Goal: Task Accomplishment & Management: Manage account settings

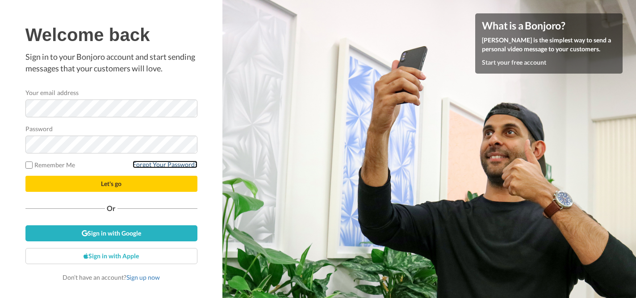
click at [160, 165] on link "Forgot Your Password?" at bounding box center [165, 165] width 65 height 8
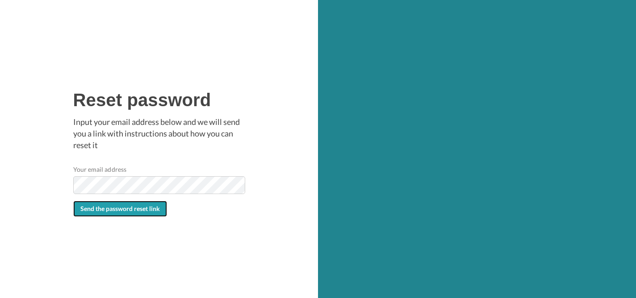
click at [128, 211] on span "Send the password reset link" at bounding box center [120, 209] width 80 height 8
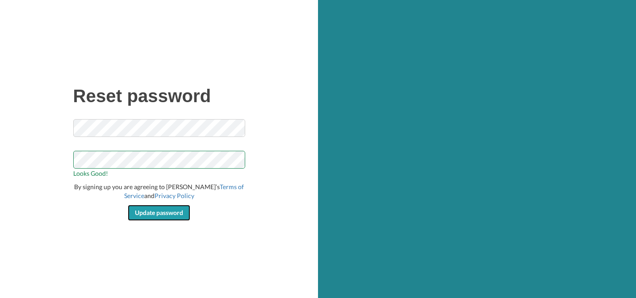
click at [158, 211] on span "Update password" at bounding box center [159, 213] width 48 height 8
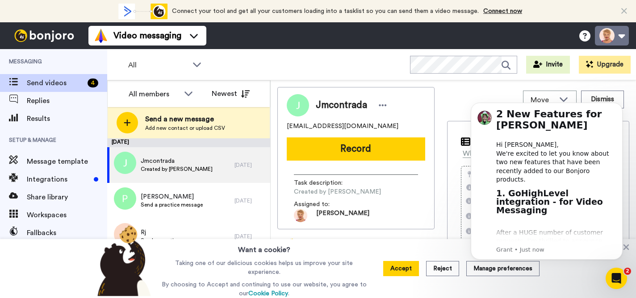
click at [617, 34] on button at bounding box center [612, 36] width 34 height 20
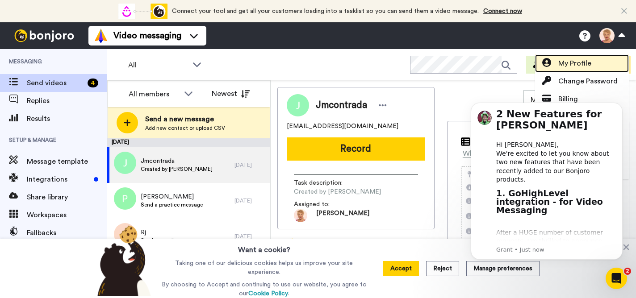
click at [589, 61] on span "My Profile" at bounding box center [574, 63] width 33 height 11
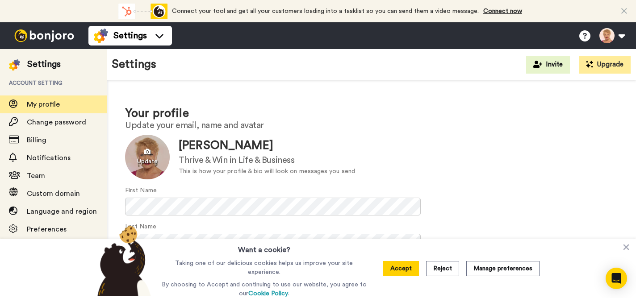
click at [156, 160] on div at bounding box center [147, 157] width 45 height 45
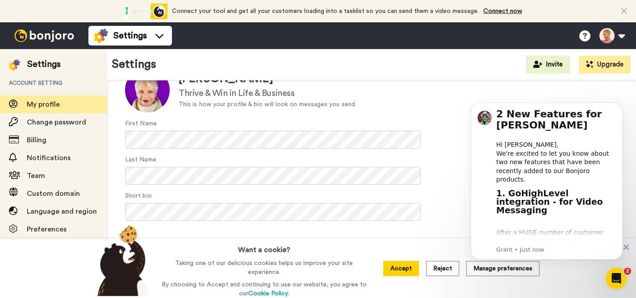
scroll to position [70, 0]
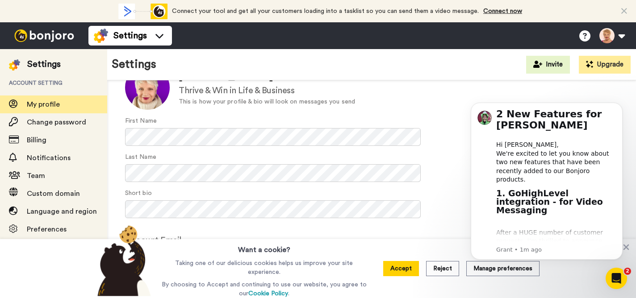
click at [281, 236] on div "Account Email Use this to log in - note that this is not necessarily your sendi…" at bounding box center [371, 256] width 493 height 45
click at [456, 108] on div "Update Petra Contrada Thrive & Win in Life & Business This is how your profile …" at bounding box center [371, 87] width 493 height 45
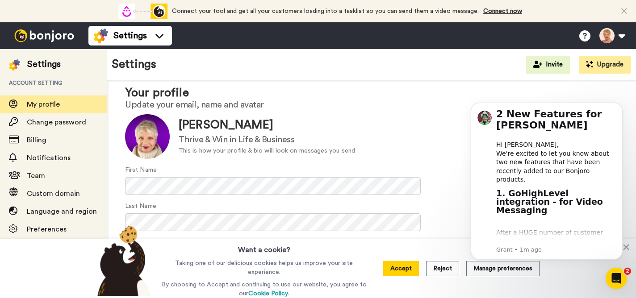
scroll to position [17, 0]
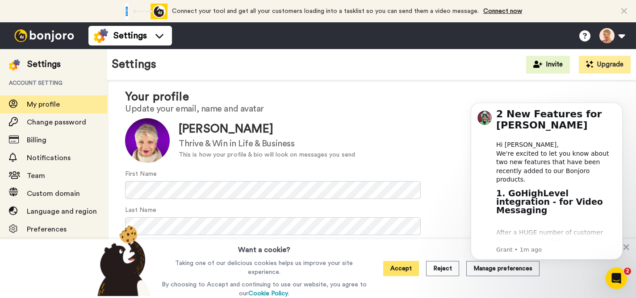
click at [400, 272] on button "Accept" at bounding box center [401, 268] width 36 height 15
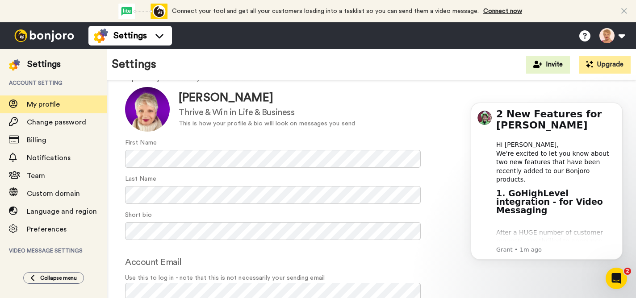
scroll to position [70, 0]
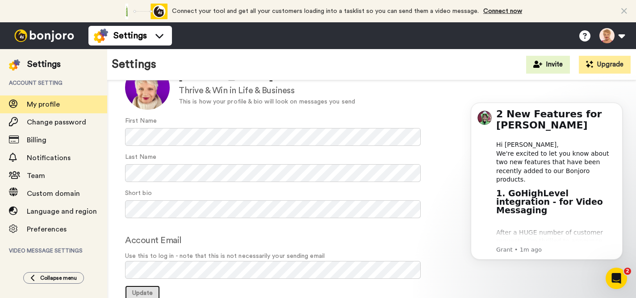
click at [147, 291] on span "Update" at bounding box center [142, 293] width 21 height 6
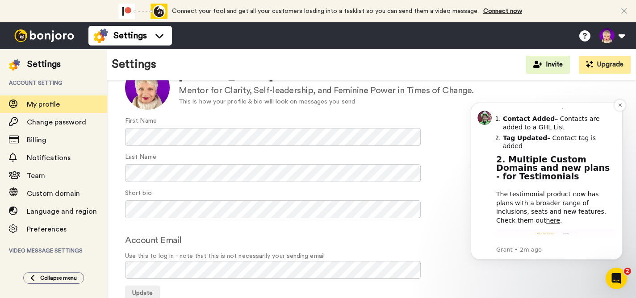
scroll to position [217, 0]
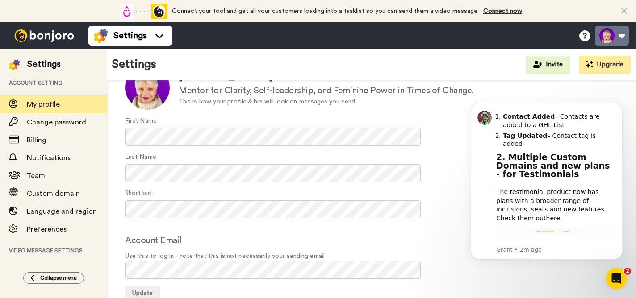
click at [620, 35] on button at bounding box center [612, 36] width 34 height 20
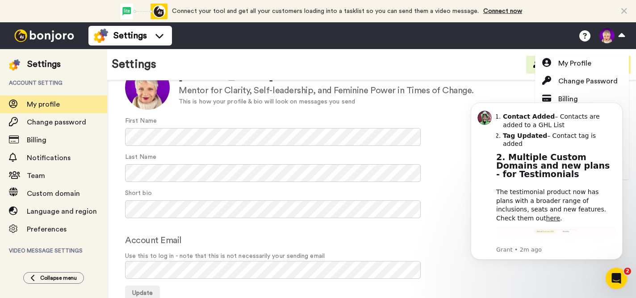
click at [465, 192] on div "2 New Features for Bonjoro Hi Petra, We're excited to let you know about two ne…" at bounding box center [547, 204] width 164 height 112
click at [620, 105] on icon "Dismiss notification" at bounding box center [619, 105] width 3 height 3
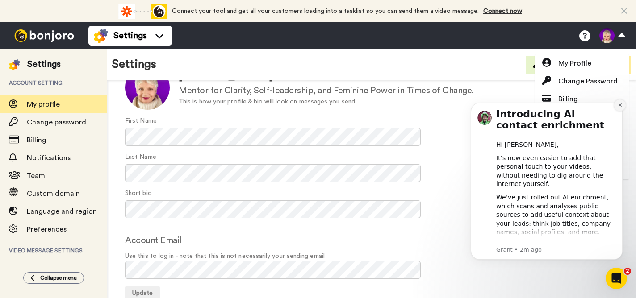
click at [620, 104] on icon "Dismiss notification" at bounding box center [620, 105] width 5 height 5
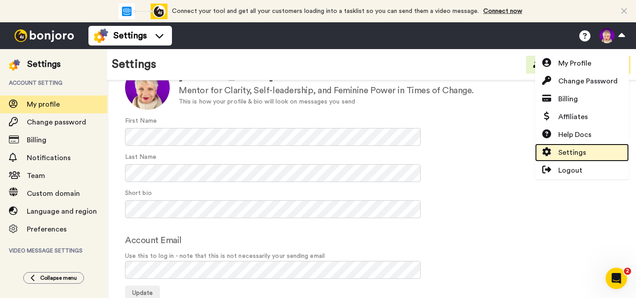
click at [576, 151] on span "Settings" at bounding box center [572, 152] width 28 height 11
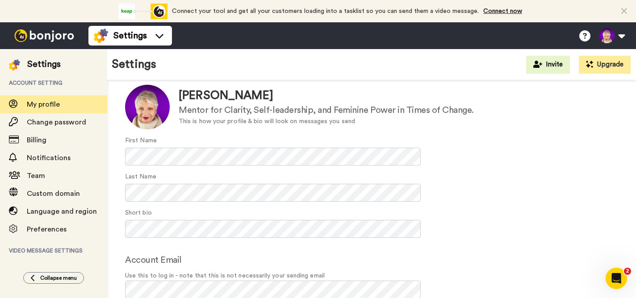
scroll to position [70, 0]
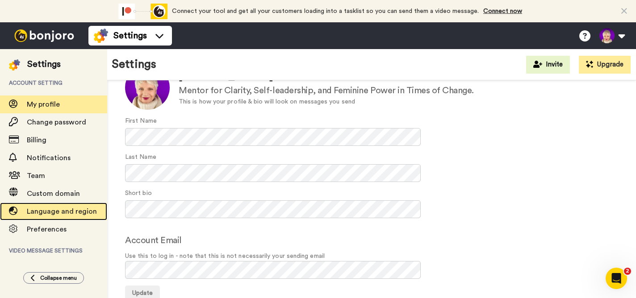
click at [56, 212] on span "Language and region" at bounding box center [62, 211] width 70 height 7
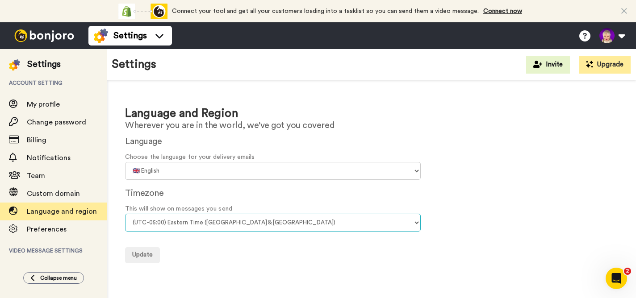
click at [418, 222] on select "(UTC-11:00) [GEOGRAPHIC_DATA] (UTC-11:00) [GEOGRAPHIC_DATA] (UTC-10:00) [US_STA…" at bounding box center [273, 223] width 296 height 18
select select "Europe/Berlin"
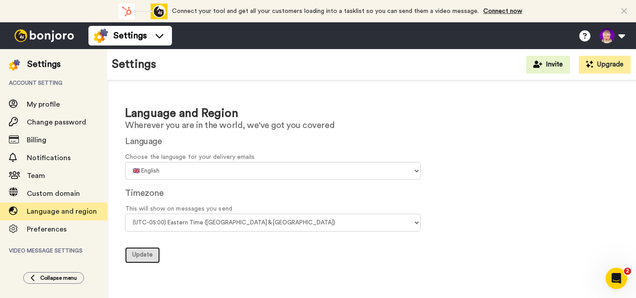
click at [147, 257] on span "Update" at bounding box center [142, 255] width 21 height 6
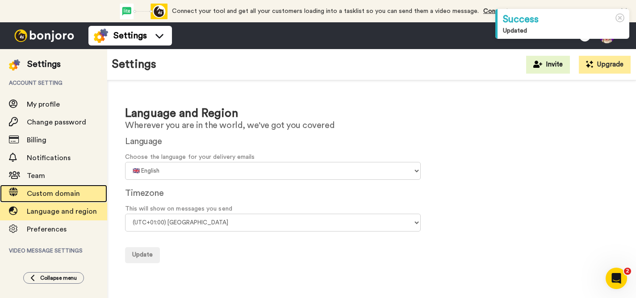
click at [43, 192] on span "Custom domain" at bounding box center [53, 193] width 53 height 7
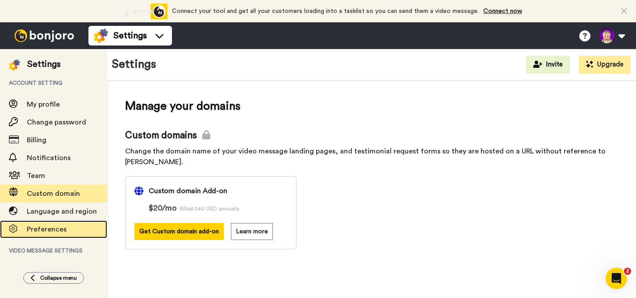
click at [44, 229] on span "Preferences" at bounding box center [47, 229] width 40 height 7
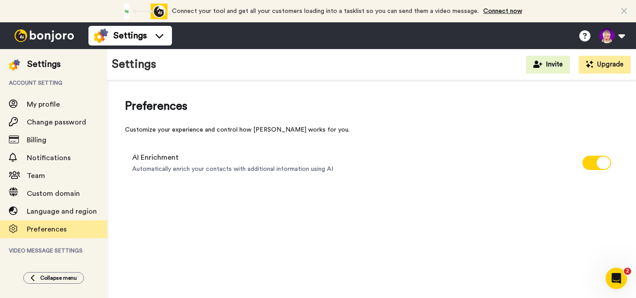
click at [49, 252] on span "Video message settings" at bounding box center [53, 251] width 107 height 25
click at [47, 277] on span "Collapse menu" at bounding box center [58, 278] width 37 height 7
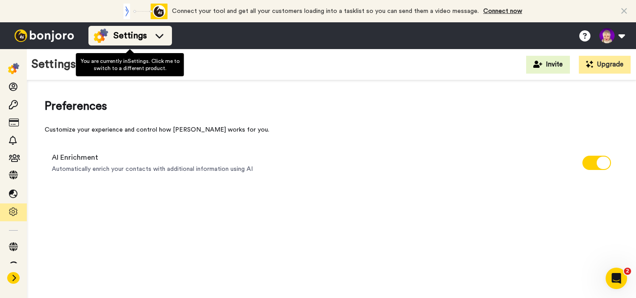
click at [158, 37] on icon at bounding box center [159, 36] width 8 height 4
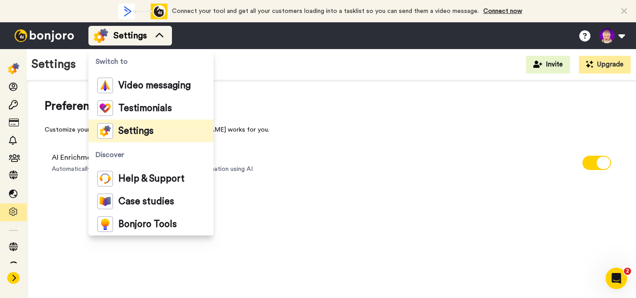
click at [158, 37] on icon at bounding box center [159, 35] width 14 height 9
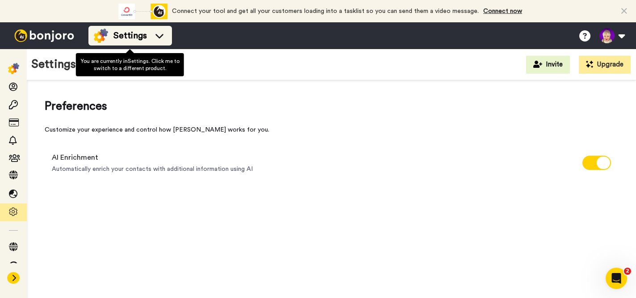
click at [158, 37] on icon at bounding box center [159, 36] width 8 height 4
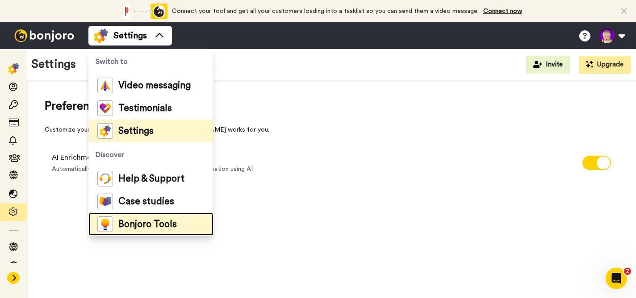
click at [145, 225] on span "Bonjoro Tools" at bounding box center [147, 224] width 59 height 9
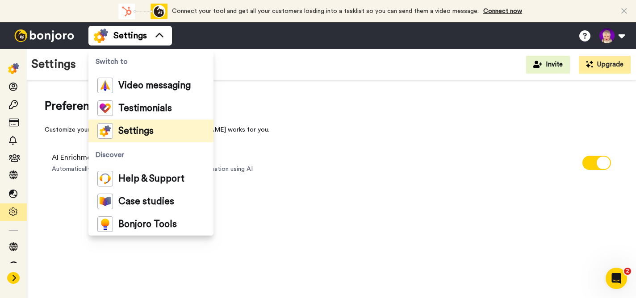
click at [35, 35] on img at bounding box center [44, 35] width 67 height 13
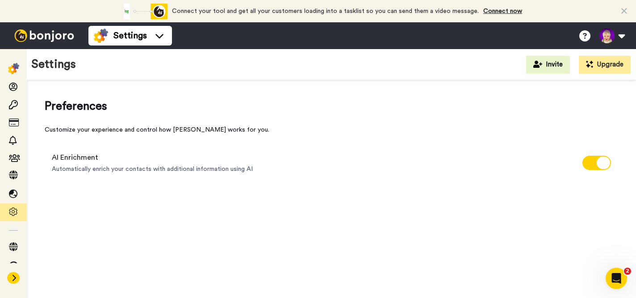
click at [35, 35] on img at bounding box center [44, 35] width 67 height 13
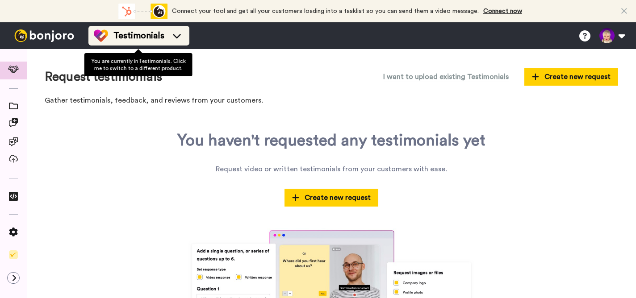
click at [180, 37] on icon at bounding box center [177, 35] width 14 height 9
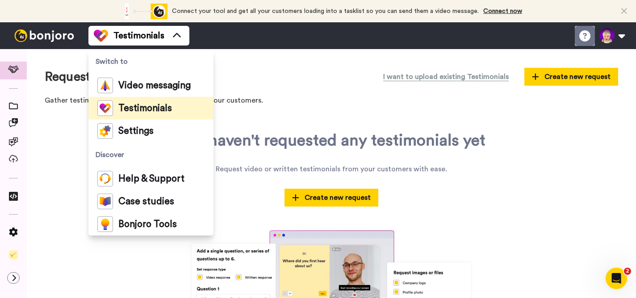
click at [583, 36] on icon at bounding box center [584, 35] width 11 height 11
